Goal: Communication & Community: Ask a question

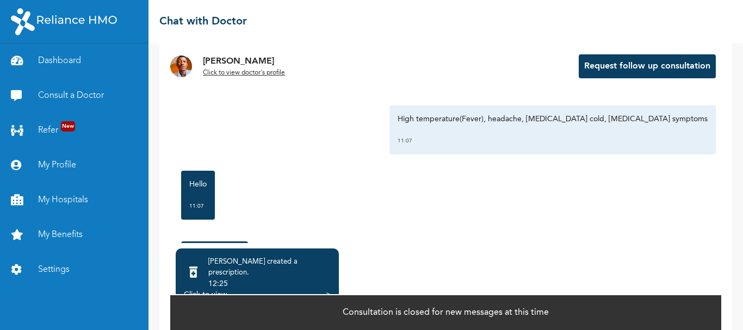
scroll to position [85, 0]
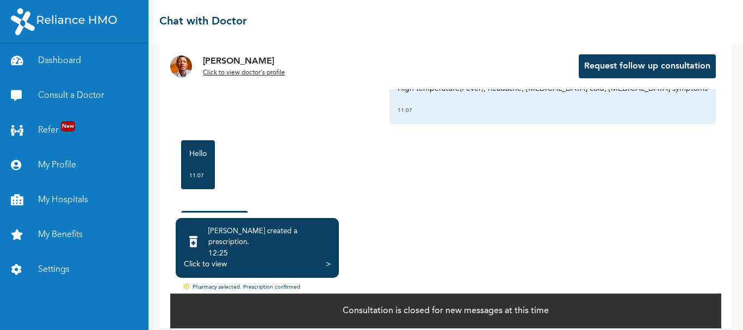
click at [214, 259] on div "Click to view" at bounding box center [205, 264] width 43 height 11
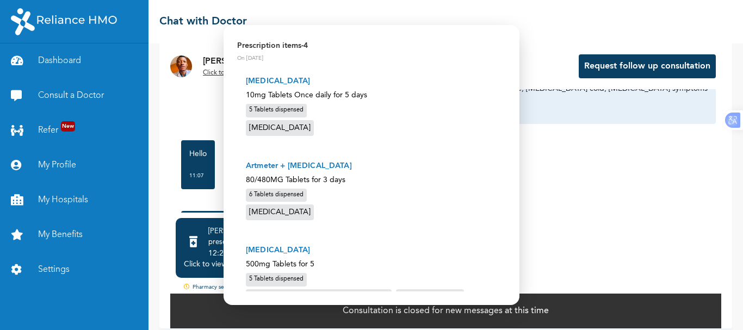
scroll to position [0, 0]
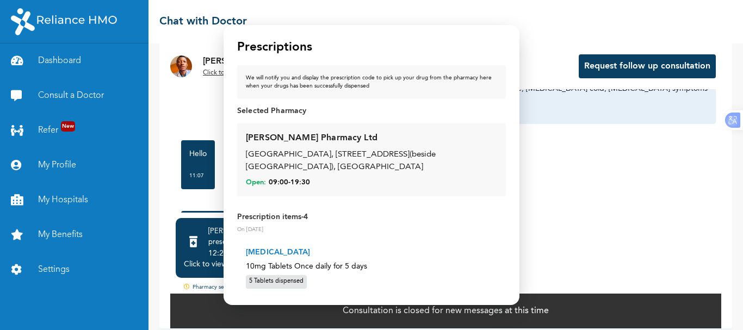
click at [279, 219] on p "Prescription items - 4" at bounding box center [371, 217] width 269 height 11
click at [271, 280] on div "5 Tablets dispensed" at bounding box center [276, 282] width 61 height 14
click at [303, 172] on div "[GEOGRAPHIC_DATA], [STREET_ADDRESS](beside [GEOGRAPHIC_DATA]), [GEOGRAPHIC_DATA]" at bounding box center [371, 161] width 251 height 24
click at [446, 79] on div "We will notify you and display the prescription code to pick up your drug from …" at bounding box center [371, 82] width 251 height 16
click at [270, 108] on p "Selected Pharmacy" at bounding box center [371, 110] width 269 height 11
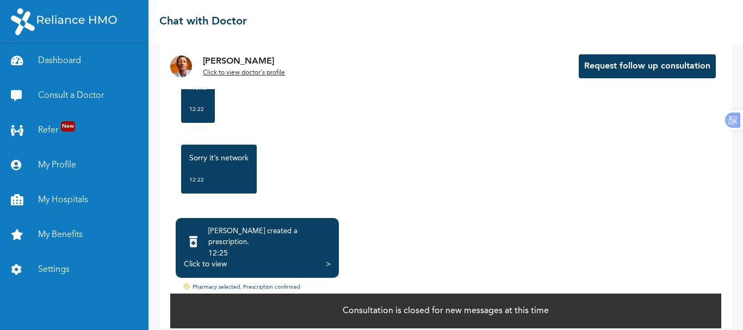
scroll to position [2421, 0]
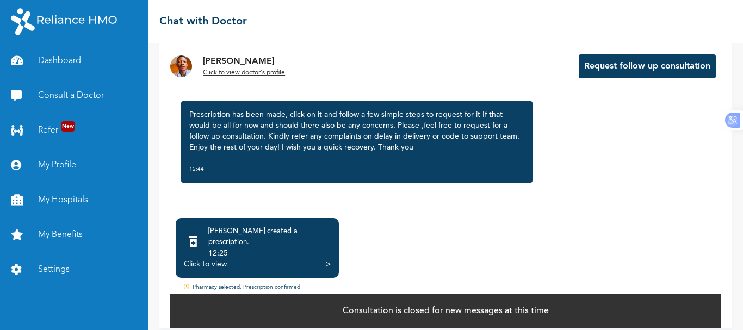
click at [617, 70] on button "Request follow up consultation" at bounding box center [647, 66] width 137 height 24
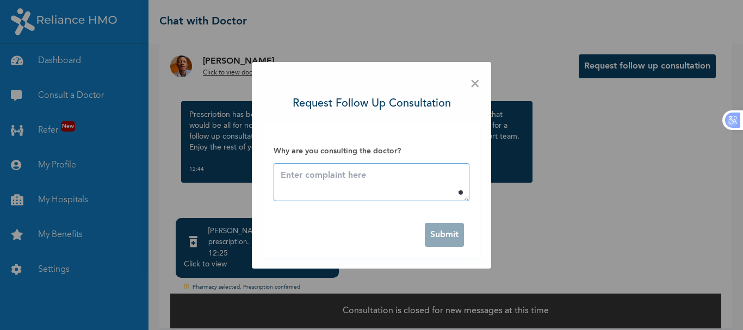
click at [381, 176] on textarea at bounding box center [371, 182] width 196 height 38
type textarea "w"
type textarea "F"
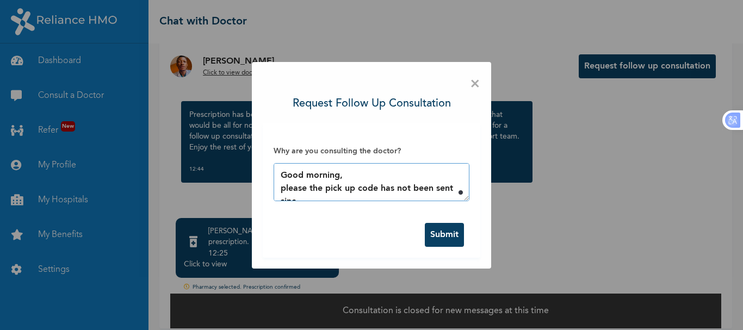
scroll to position [7, 0]
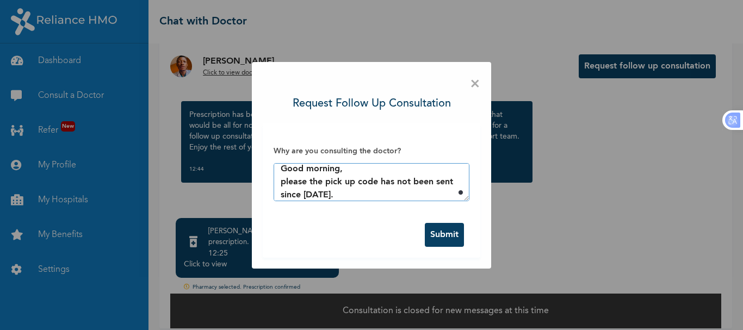
type textarea "Good morning, please the pick up code has not been sent since yesterday."
click at [445, 233] on button "Submit" at bounding box center [444, 235] width 39 height 24
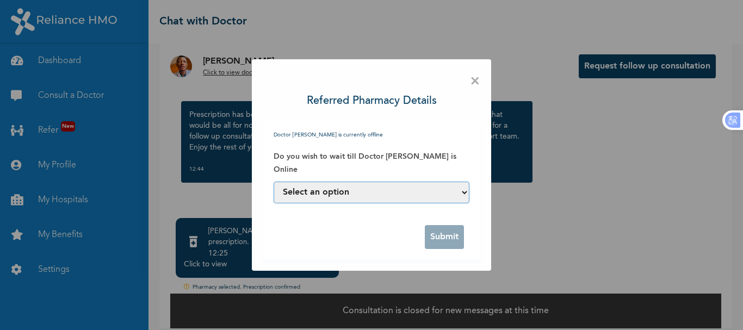
click at [434, 196] on select "Select an option Yes, I can wait till he is online No, assign another Doctor to…" at bounding box center [371, 193] width 196 height 22
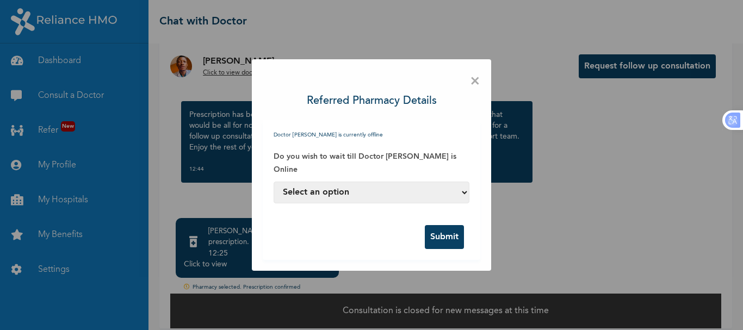
click at [360, 160] on label "Do you wish to wait till Doctor RICHARD ASUQUO is Online" at bounding box center [371, 163] width 196 height 26
click at [439, 235] on button "Submit" at bounding box center [444, 237] width 39 height 24
click at [395, 194] on select "Select an option Yes, I can wait till he is online No, assign another Doctor to…" at bounding box center [371, 193] width 196 height 22
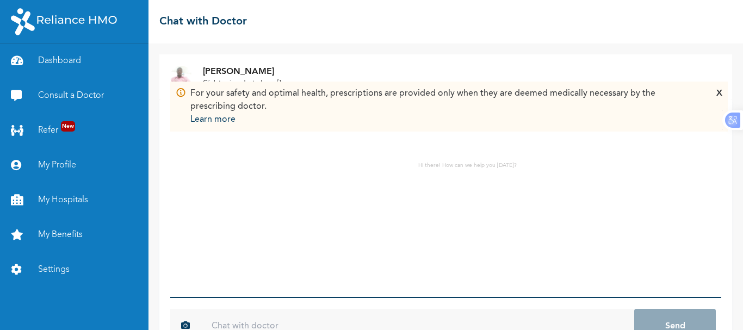
scroll to position [35, 0]
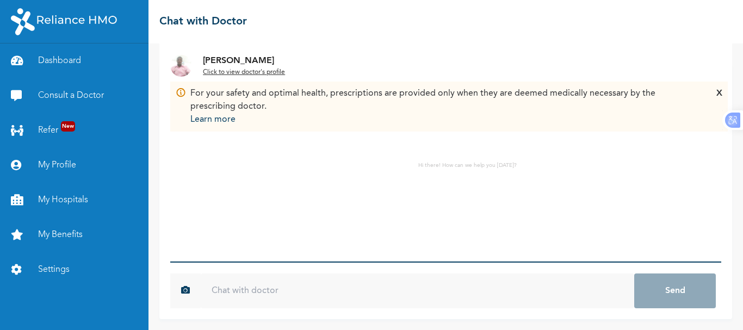
click at [318, 282] on input "text" at bounding box center [417, 290] width 433 height 35
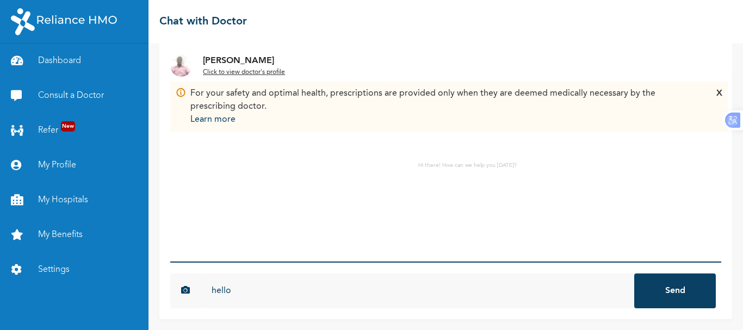
type input "hello"
click at [634, 273] on button "Send" at bounding box center [675, 290] width 82 height 35
type input "Good morning"
click at [634, 273] on button "Send" at bounding box center [675, 290] width 82 height 35
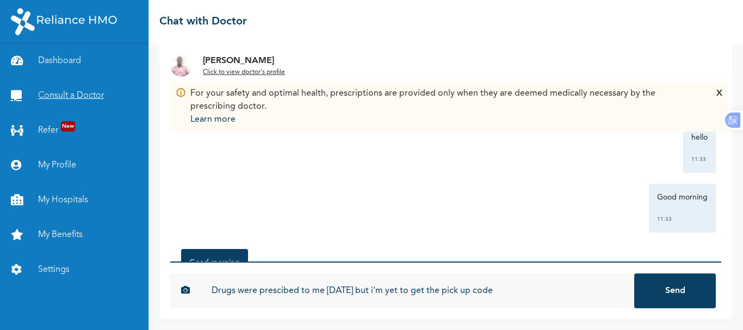
type input "Drugs were prescibed to me [DATE] but i'm yet to get the pick up code"
click at [634, 273] on button "Send" at bounding box center [675, 290] width 82 height 35
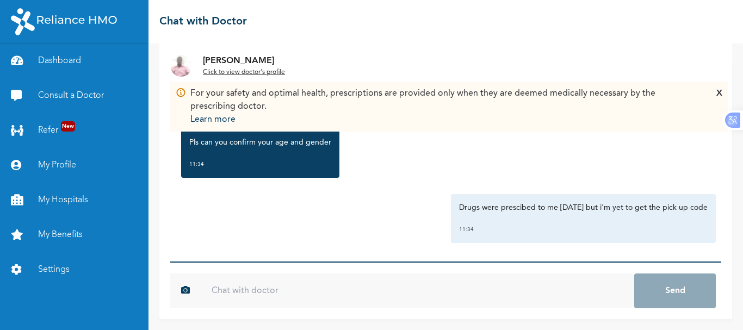
scroll to position [197, 0]
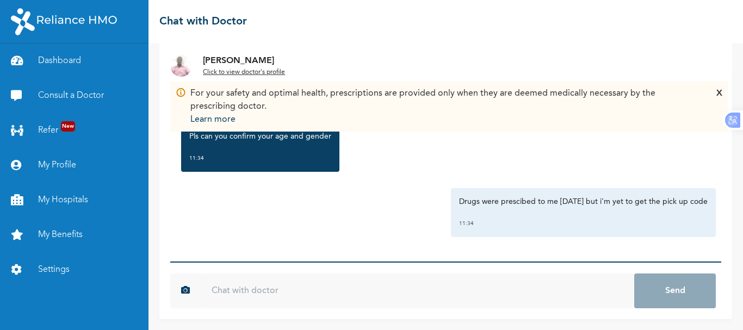
click at [518, 289] on input "text" at bounding box center [417, 290] width 433 height 35
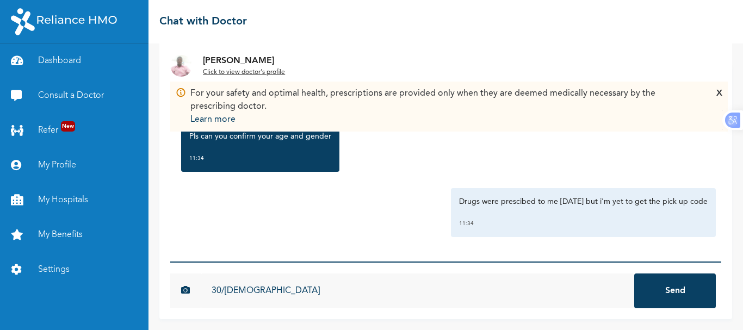
type input "30/[DEMOGRAPHIC_DATA]"
click at [634, 273] on button "Send" at bounding box center [675, 290] width 82 height 35
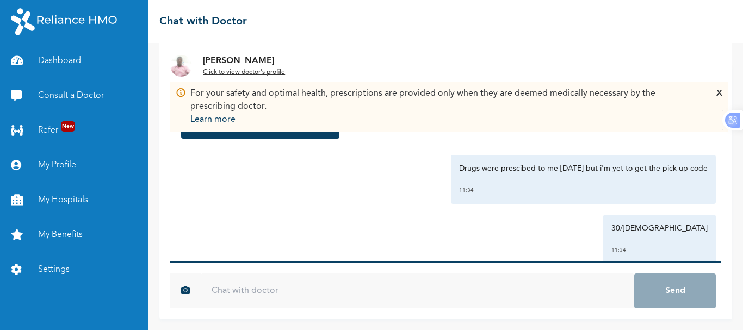
scroll to position [257, 0]
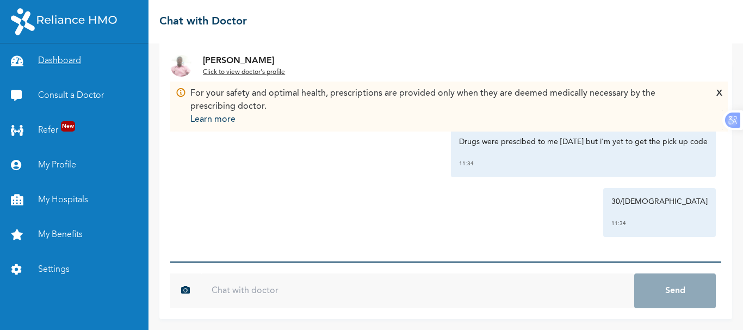
click at [58, 69] on link "Dashboard" at bounding box center [74, 60] width 148 height 35
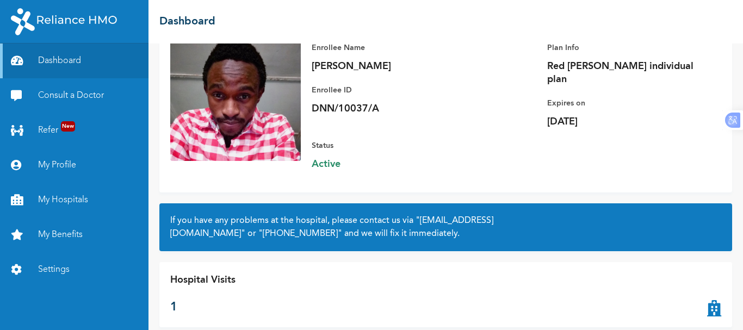
scroll to position [98, 0]
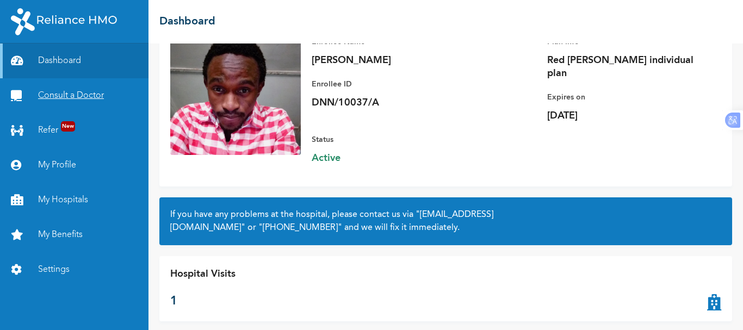
click at [83, 88] on link "Consult a Doctor" at bounding box center [74, 95] width 148 height 35
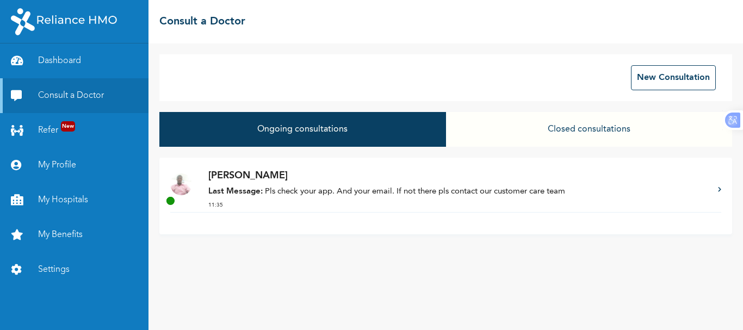
click at [391, 196] on p "Last Message: Pls check your app. And your email. If not there pls contact our …" at bounding box center [457, 192] width 499 height 13
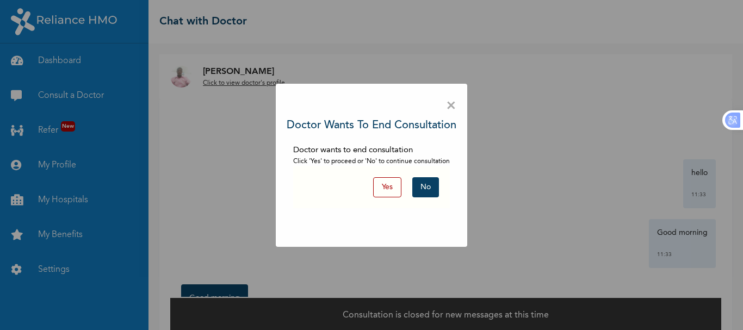
scroll to position [14, 0]
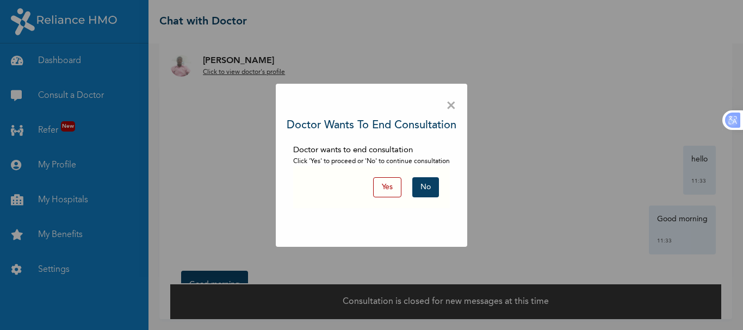
click at [430, 184] on button "No" at bounding box center [425, 187] width 27 height 20
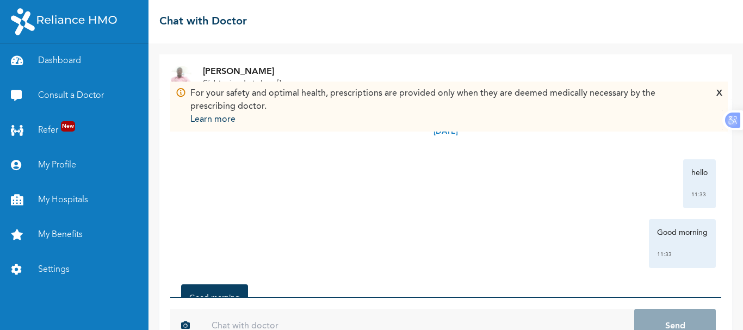
scroll to position [35, 0]
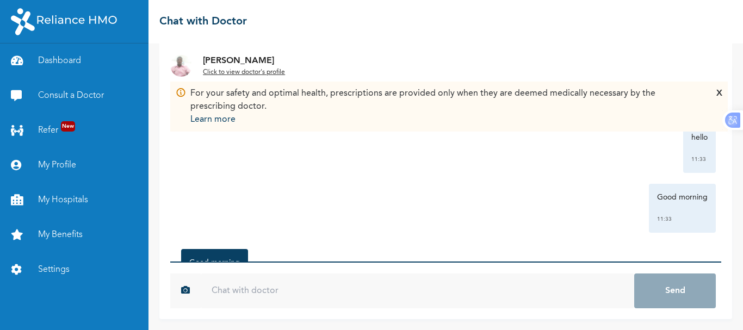
click at [310, 293] on input "text" at bounding box center [417, 290] width 433 height 35
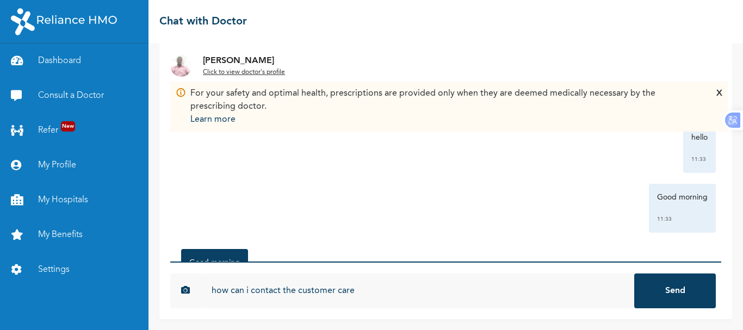
type input "how can i contact the customer care"
click at [634, 273] on button "Send" at bounding box center [675, 290] width 82 height 35
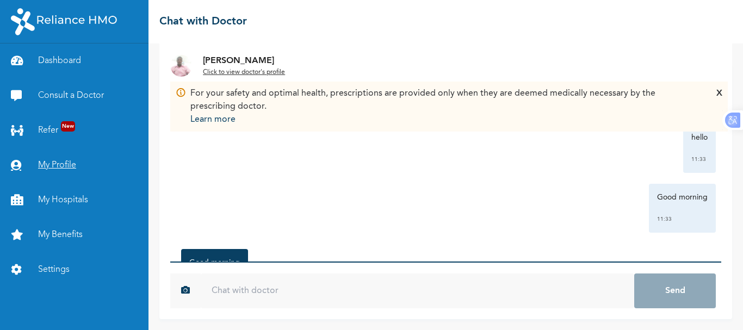
click at [69, 164] on link "My Profile" at bounding box center [74, 165] width 148 height 35
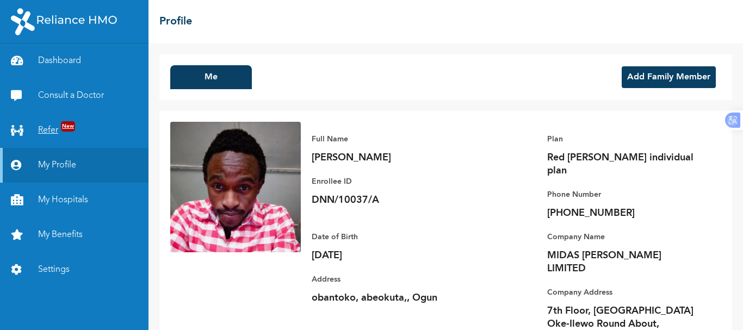
click at [59, 132] on link "Refer New" at bounding box center [74, 130] width 148 height 35
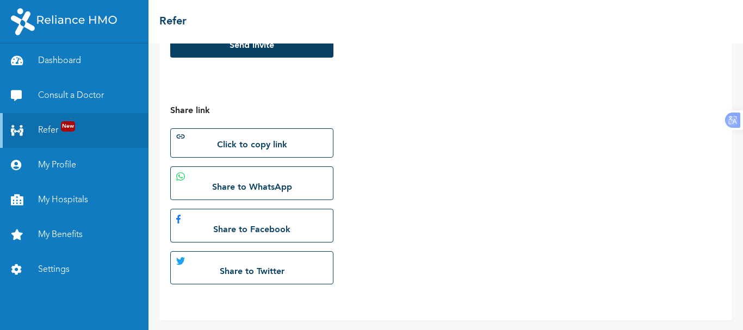
scroll to position [288, 0]
click at [70, 61] on link "Dashboard" at bounding box center [74, 60] width 148 height 35
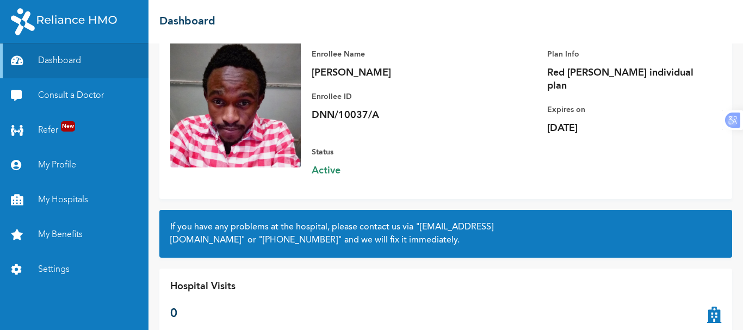
scroll to position [98, 0]
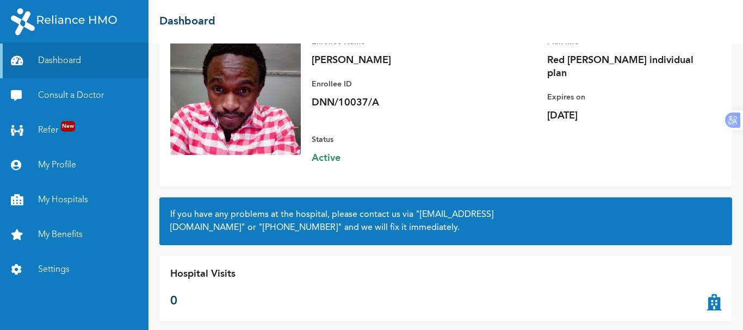
click at [707, 292] on icon at bounding box center [714, 288] width 14 height 43
click at [69, 97] on link "Consult a Doctor" at bounding box center [74, 95] width 148 height 35
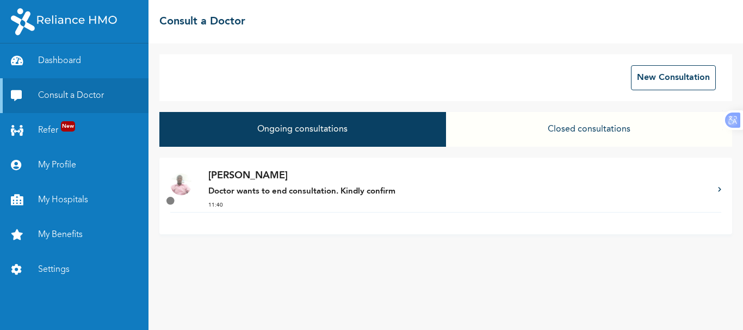
click at [330, 204] on p "11:40" at bounding box center [457, 205] width 499 height 8
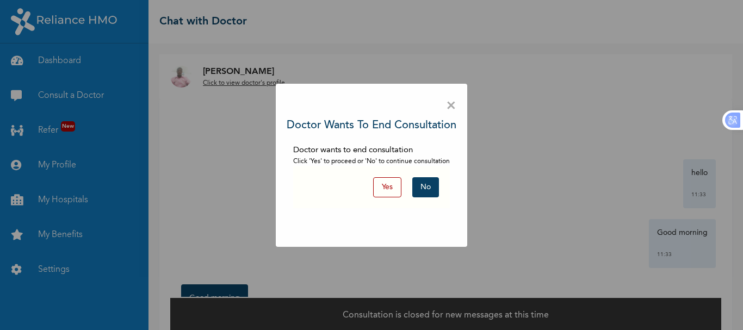
scroll to position [14, 0]
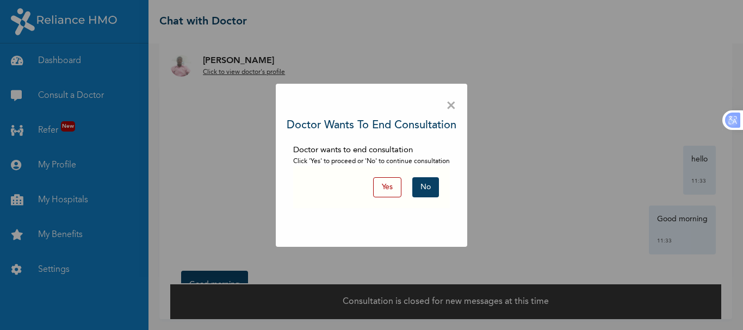
click at [433, 192] on button "No" at bounding box center [425, 187] width 27 height 20
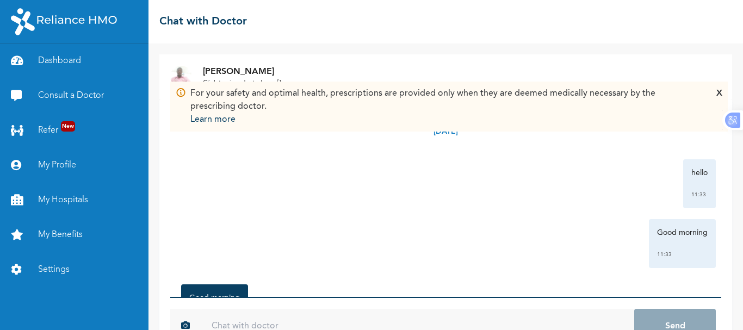
scroll to position [35, 0]
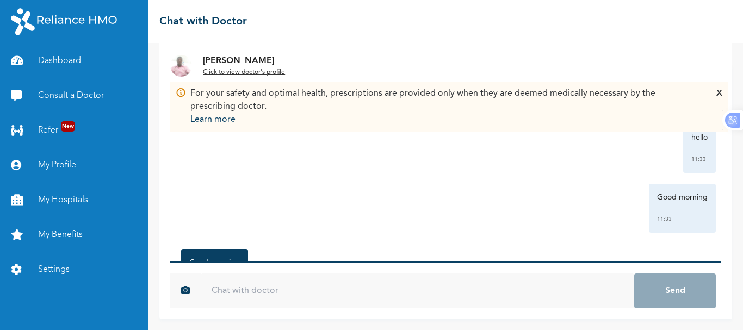
click at [719, 94] on div "X" at bounding box center [719, 106] width 6 height 39
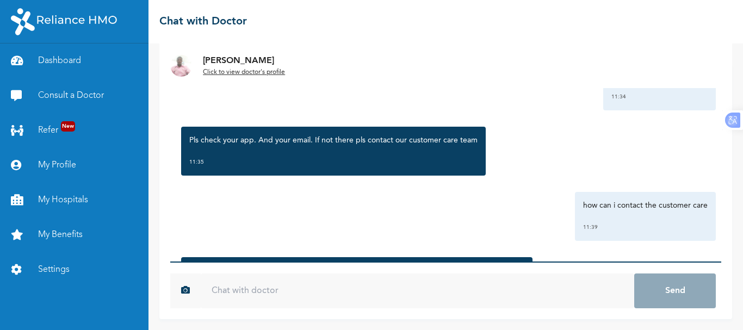
scroll to position [469, 0]
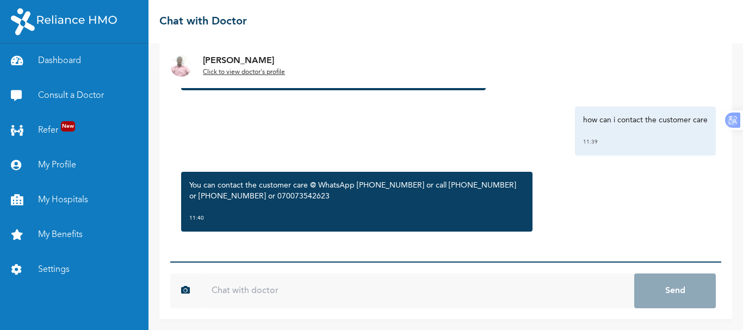
click at [381, 301] on input "text" at bounding box center [417, 290] width 433 height 35
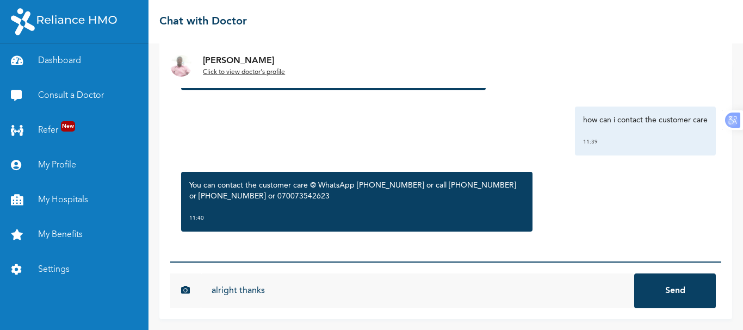
type input "alright thanks"
click at [634, 273] on button "Send" at bounding box center [675, 290] width 82 height 35
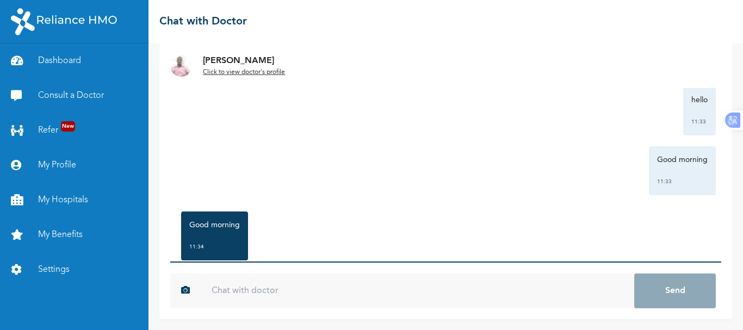
scroll to position [20, 0]
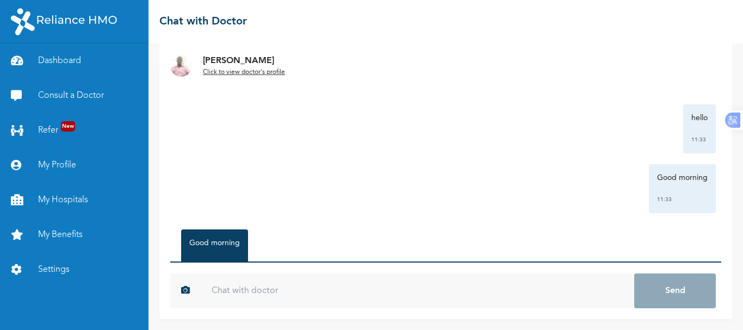
click at [728, 226] on div "[PERSON_NAME] to view doctor's profile [DATE] hello 11:33 Good morning 11:33 Go…" at bounding box center [445, 186] width 594 height 287
click at [64, 96] on link "Consult a Doctor" at bounding box center [74, 95] width 148 height 35
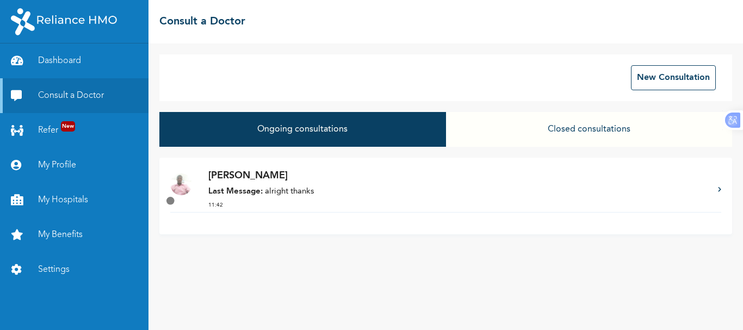
click at [602, 126] on button "Closed consultations" at bounding box center [589, 129] width 286 height 35
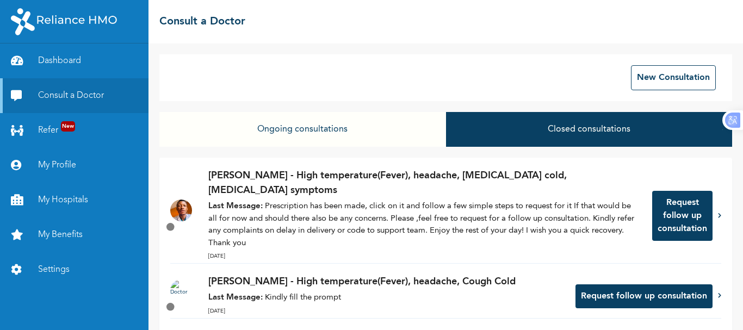
click at [657, 206] on button "Request follow up consultation" at bounding box center [682, 216] width 60 height 50
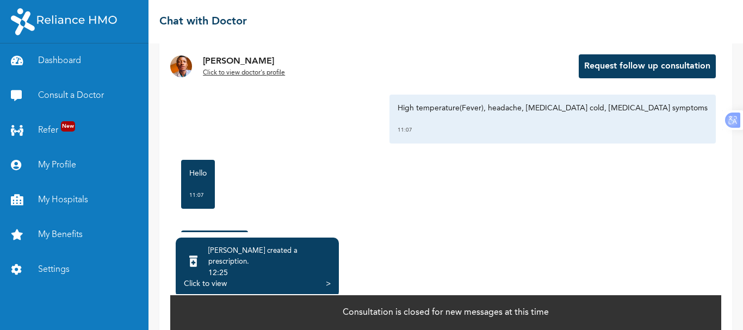
scroll to position [61, 0]
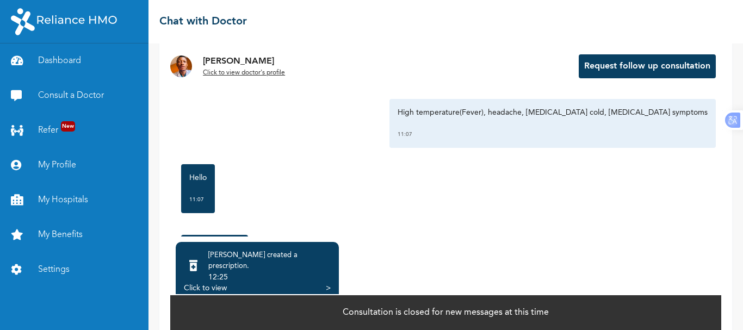
click at [209, 283] on div "Click to view" at bounding box center [205, 288] width 43 height 11
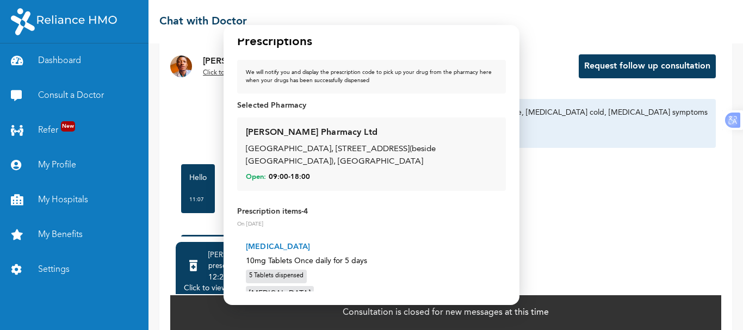
scroll to position [0, 0]
